Goal: Task Accomplishment & Management: Manage account settings

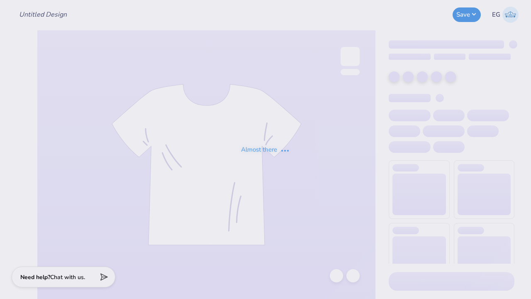
type input "KKG Game Day"
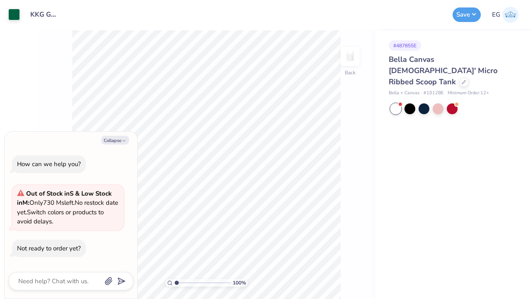
click at [441, 72] on div "Bella Canvas [DEMOGRAPHIC_DATA]' Micro Ribbed Scoop Tank" at bounding box center [451, 71] width 126 height 34
click at [462, 80] on icon at bounding box center [463, 81] width 3 height 3
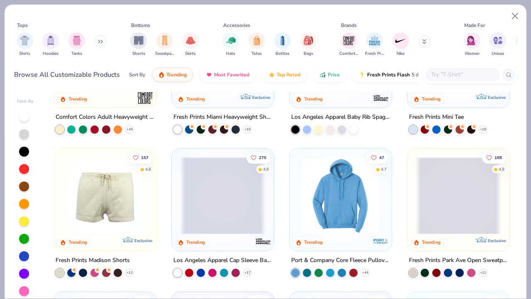
scroll to position [390, 0]
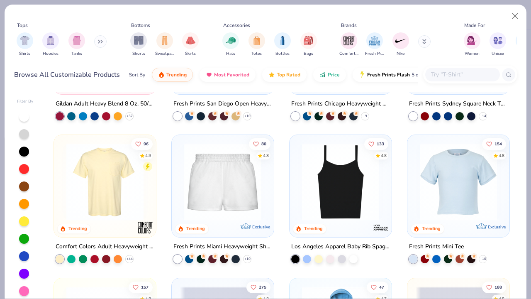
click at [345, 208] on img at bounding box center [340, 181] width 85 height 77
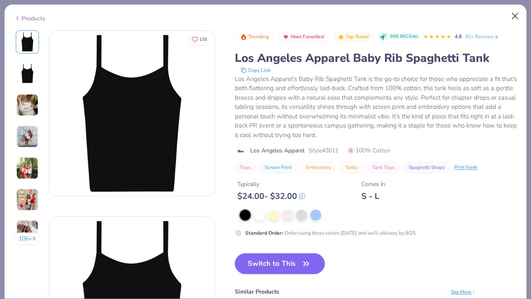
click at [516, 15] on button "Close" at bounding box center [515, 16] width 16 height 16
click at [511, 14] on button "Close" at bounding box center [515, 16] width 16 height 16
click at [515, 15] on button "Close" at bounding box center [515, 16] width 16 height 16
click at [514, 13] on button "Close" at bounding box center [515, 16] width 16 height 16
click at [514, 18] on button "Close" at bounding box center [515, 16] width 16 height 16
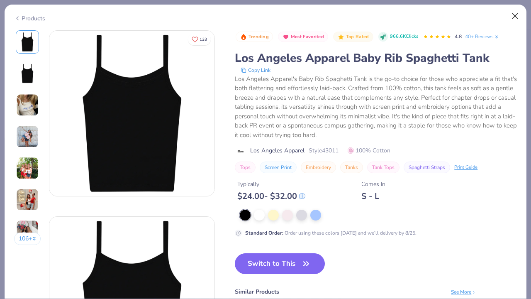
type textarea "x"
